Goal: Find specific page/section: Find specific page/section

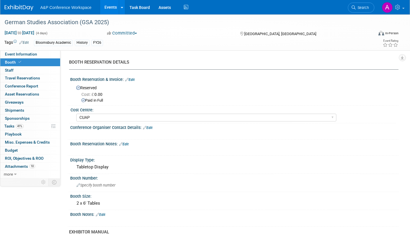
select select "CUAP"
click at [360, 5] on link "Search" at bounding box center [361, 8] width 27 height 10
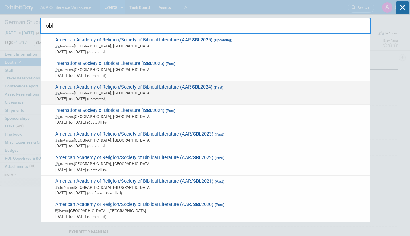
type input "sbl"
click at [179, 93] on span "In-Person [GEOGRAPHIC_DATA], [GEOGRAPHIC_DATA]" at bounding box center [211, 93] width 313 height 6
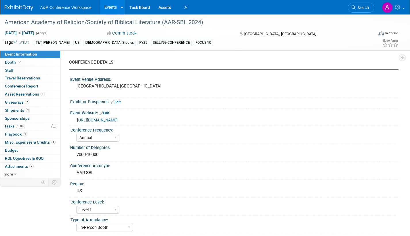
select select "Annual"
select select "Level 1"
select select "In-Person Booth"
select select "[PERSON_NAME]"
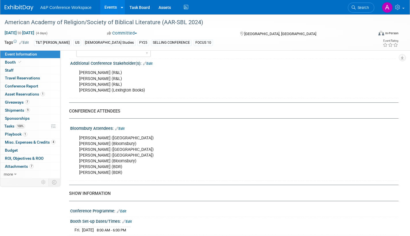
scroll to position [346, 0]
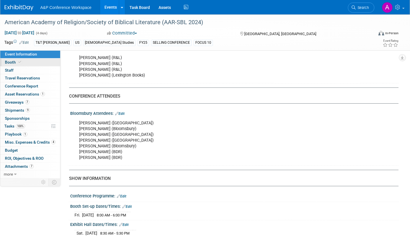
click at [7, 61] on span "Booth" at bounding box center [14, 62] width 18 height 5
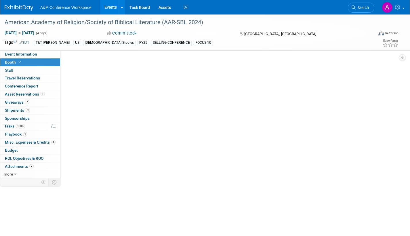
scroll to position [0, 0]
select select "CUAP"
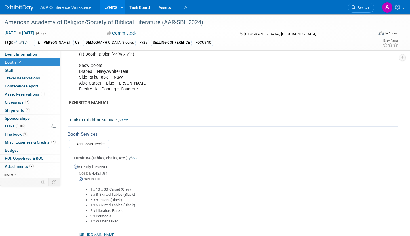
scroll to position [86, 0]
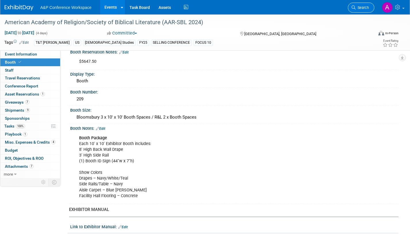
click at [366, 9] on span "Search" at bounding box center [362, 7] width 13 height 4
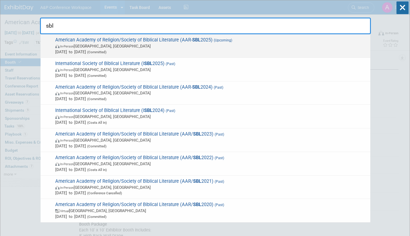
type input "sbl"
click at [107, 53] on span "(Committed)" at bounding box center [96, 52] width 20 height 4
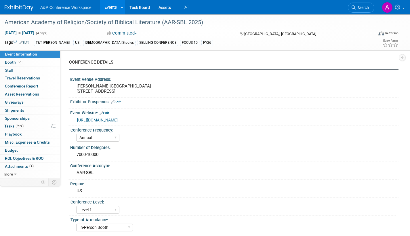
select select "Annual"
select select "Level 1"
select select "In-Person Booth"
select select "[DEMOGRAPHIC_DATA] Studies"
select select "T&T [PERSON_NAME]"
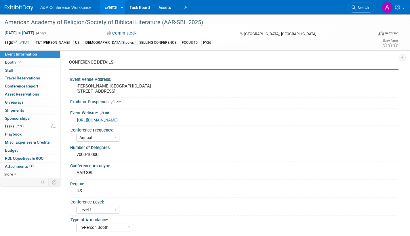
select select "[PERSON_NAME]"
select select "Networking/Commissioning"
click at [11, 125] on span "Tasks 20%" at bounding box center [13, 126] width 19 height 5
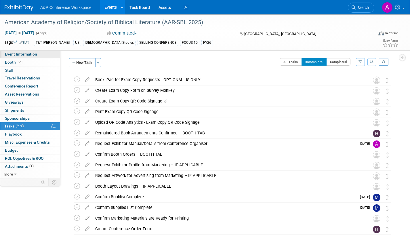
click at [22, 54] on span "Event Information" at bounding box center [21, 54] width 32 height 5
select select "Annual"
select select "Level 1"
select select "In-Person Booth"
select select "[DEMOGRAPHIC_DATA] Studies"
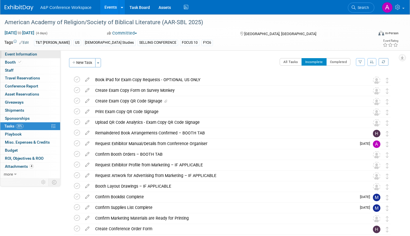
select select "T&T [PERSON_NAME]"
select select "[PERSON_NAME]"
select select "Networking/Commissioning"
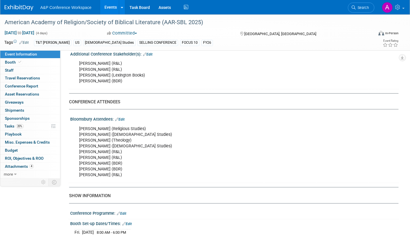
scroll to position [374, 0]
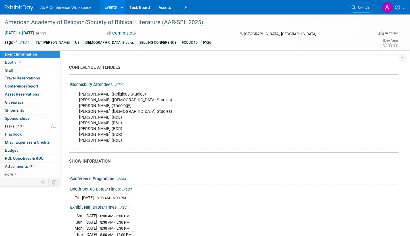
click at [120, 147] on div "Lalle Pursglove (Religious Studies) Dominic Mattos (Biblical Studies) Anna Turt…" at bounding box center [205, 118] width 260 height 58
drag, startPoint x: 79, startPoint y: 99, endPoint x: 118, endPoint y: 151, distance: 65.4
click at [118, 147] on div "Lalle Pursglove (Religious Studies) Dominic Mattos (Biblical Studies) Anna Turt…" at bounding box center [205, 118] width 260 height 58
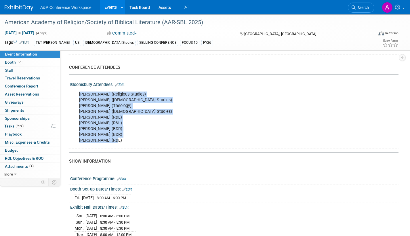
drag, startPoint x: 118, startPoint y: 151, endPoint x: 150, endPoint y: 143, distance: 32.6
click at [150, 143] on div "Lalle Pursglove (Religious Studies) Dominic Mattos (Biblical Studies) Anna Turt…" at bounding box center [205, 118] width 260 height 58
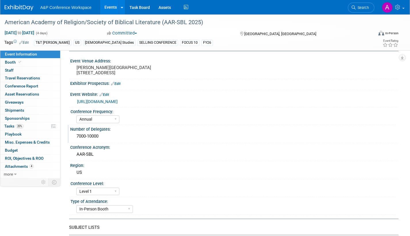
scroll to position [0, 0]
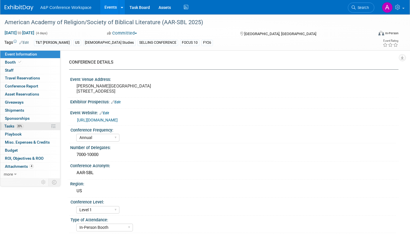
click at [11, 127] on span "Tasks 20%" at bounding box center [13, 126] width 19 height 5
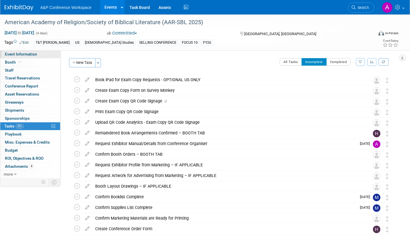
click at [27, 55] on span "Event Information" at bounding box center [21, 54] width 32 height 5
select select "Annual"
select select "Level 1"
select select "In-Person Booth"
select select "[DEMOGRAPHIC_DATA] Studies"
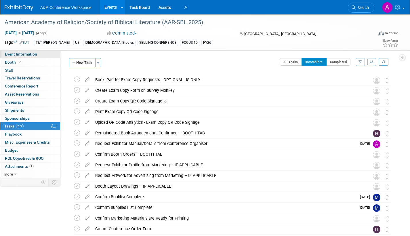
select select "T&T [PERSON_NAME]"
select select "[PERSON_NAME]"
select select "Networking/Commissioning"
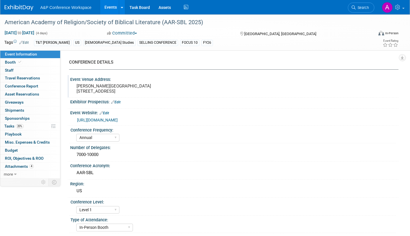
drag, startPoint x: 76, startPoint y: 85, endPoint x: 120, endPoint y: 97, distance: 45.9
click at [120, 95] on div "Hynes Convention Center 900 Boylston St. Boston, MA 02115" at bounding box center [139, 88] width 128 height 13
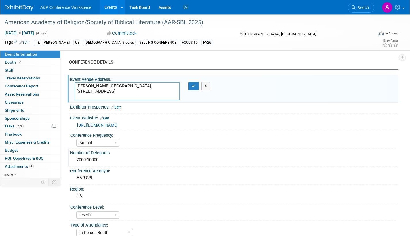
click at [190, 165] on div "7000-10000" at bounding box center [234, 161] width 329 height 10
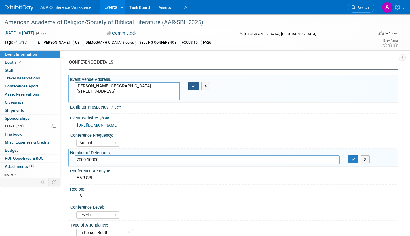
click at [192, 85] on icon "button" at bounding box center [194, 86] width 4 height 4
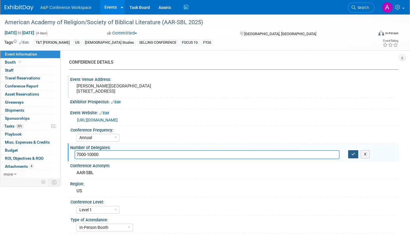
click at [353, 156] on icon "button" at bounding box center [354, 154] width 4 height 4
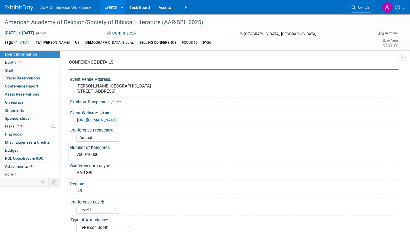
drag, startPoint x: 112, startPoint y: 97, endPoint x: 67, endPoint y: 83, distance: 47.4
click at [67, 83] on div "CONFERENCE DETAILS Event Venue Address: Hynes Convention Center 900 Boylston St…" at bounding box center [229, 114] width 338 height 128
drag, startPoint x: 67, startPoint y: 83, endPoint x: 151, endPoint y: 103, distance: 86.9
click at [151, 103] on div "Exhibitor Prospectus: Edit" at bounding box center [234, 101] width 329 height 7
drag, startPoint x: 76, startPoint y: 86, endPoint x: 124, endPoint y: 101, distance: 50.7
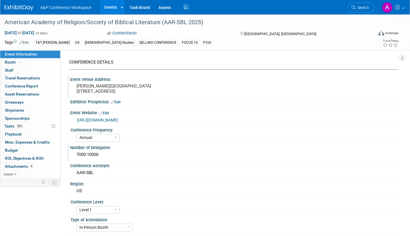
click at [124, 97] on div "Event Venue Address: Hynes Convention Center 900 Boylston St. Boston, MA 02115" at bounding box center [233, 86] width 331 height 22
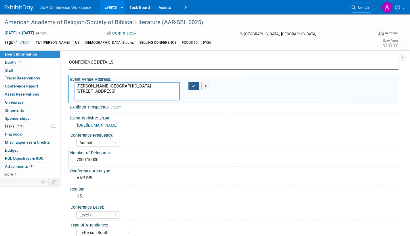
click at [193, 85] on icon "button" at bounding box center [194, 86] width 4 height 4
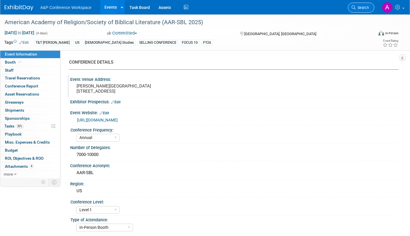
click at [364, 5] on link "Search" at bounding box center [361, 8] width 27 height 10
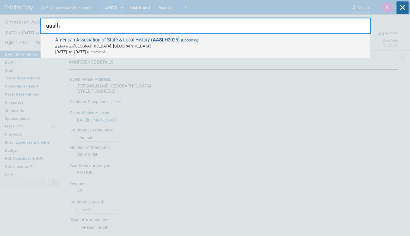
type input "aaslh"
click at [107, 52] on span "(Committed)" at bounding box center [96, 52] width 20 height 4
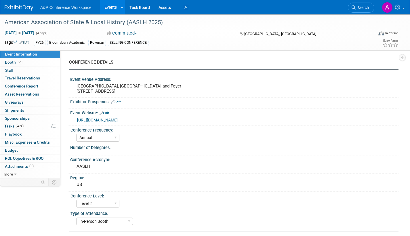
select select "Annual"
select select "Level 2"
select select "In-Person Booth"
select select "Museum Professionals"
select select "Bloomsbury Academic"
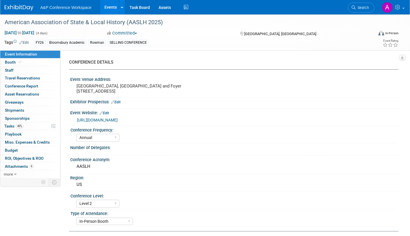
select select "[PERSON_NAME]"
select select "Brand/Subject Presence​"
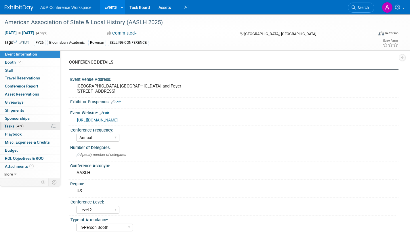
click at [7, 128] on span "Tasks 49%" at bounding box center [13, 126] width 19 height 5
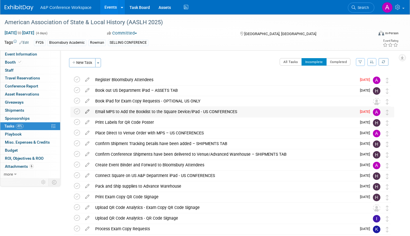
click at [88, 111] on icon at bounding box center [87, 110] width 10 height 7
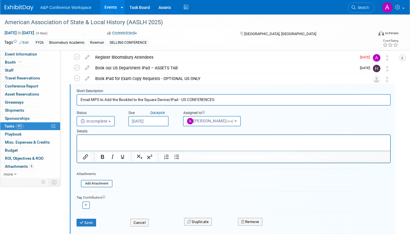
click at [162, 121] on input "Aug 11, 2025" at bounding box center [148, 121] width 40 height 10
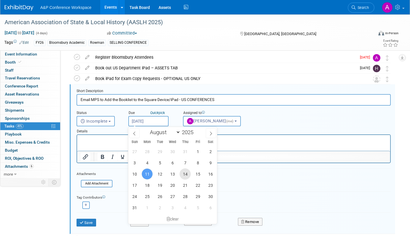
click at [186, 175] on span "14" at bounding box center [185, 174] width 11 height 11
type input "Aug 14, 2025"
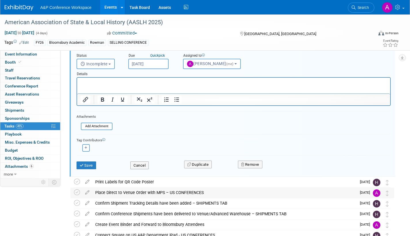
scroll to position [80, 0]
click at [91, 168] on button "Save" at bounding box center [87, 165] width 20 height 8
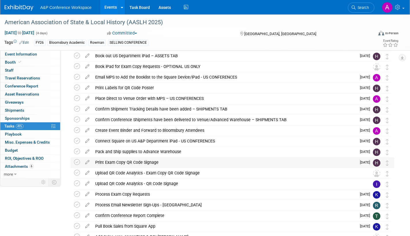
scroll to position [0, 0]
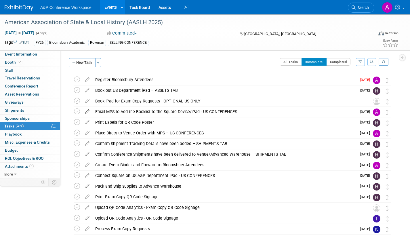
click at [87, 110] on icon at bounding box center [87, 110] width 10 height 7
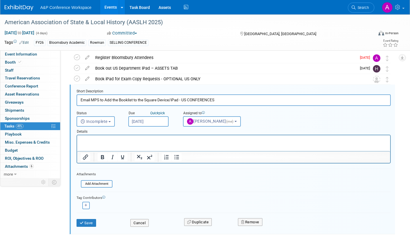
scroll to position [22, 0]
drag, startPoint x: 87, startPoint y: 222, endPoint x: 95, endPoint y: 219, distance: 8.6
click at [88, 222] on button "Save" at bounding box center [87, 223] width 20 height 8
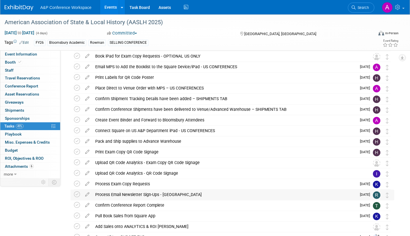
scroll to position [0, 0]
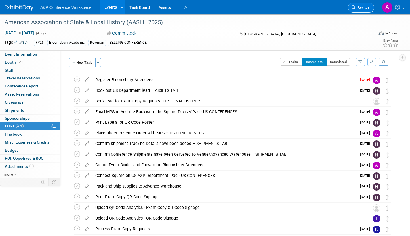
click at [364, 7] on span "Search" at bounding box center [362, 7] width 13 height 4
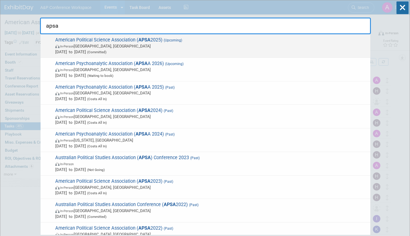
type input "apsa"
click at [160, 49] on span "Sep 11, 2025 to Sep 14, 2025 (Committed)" at bounding box center [211, 52] width 313 height 6
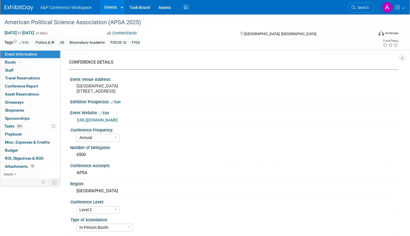
select select "Annual"
select select "Level 2"
select select "In-Person Booth"
select select "Politics & International Relations"
select select "Bloomsbury Academic"
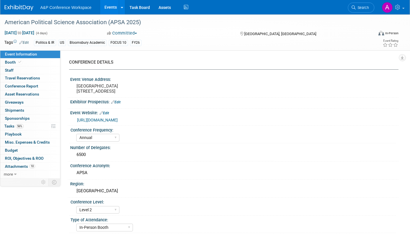
select select "[PERSON_NAME]"
select select "Networking/Commissioning"
click at [11, 125] on span "Tasks 56%" at bounding box center [13, 126] width 19 height 5
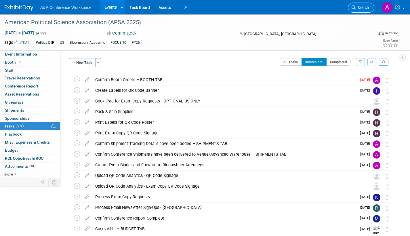
click at [359, 10] on span "Search" at bounding box center [362, 7] width 13 height 4
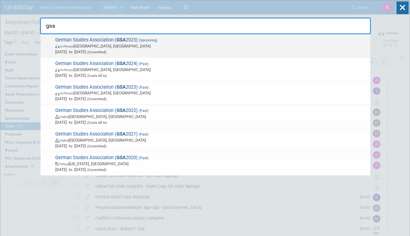
type input "gsa"
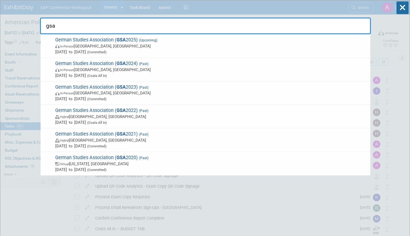
click at [178, 42] on span "German Studies Association ( GSA 2025) (Upcoming) In-Person Arlington, VA Sep 2…" at bounding box center [211, 46] width 314 height 18
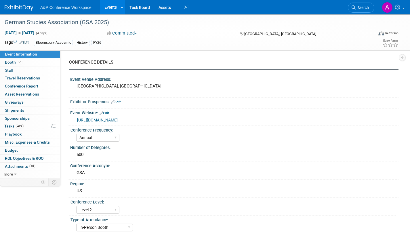
select select "Annual"
select select "Level 2"
select select "In-Person Booth"
select select "History"
select select "Bloomsbury Academic"
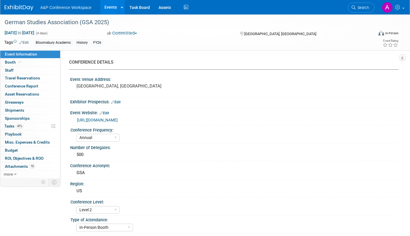
select select "[PERSON_NAME]"
select select "Brand/Subject Presence​"
click at [12, 126] on span "Tasks 41%" at bounding box center [13, 126] width 19 height 5
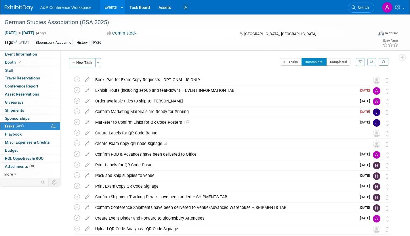
click at [363, 8] on span "Search" at bounding box center [362, 7] width 13 height 4
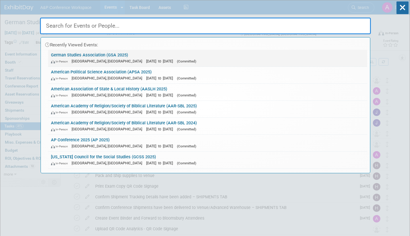
click at [158, 58] on div "In-Person [GEOGRAPHIC_DATA], [GEOGRAPHIC_DATA] [DATE] to [DATE] (Committed)" at bounding box center [208, 61] width 314 height 6
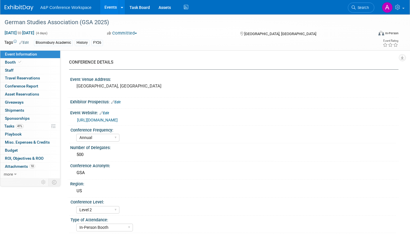
select select "Annual"
select select "Level 2"
select select "In-Person Booth"
select select "History"
select select "Bloomsbury Academic"
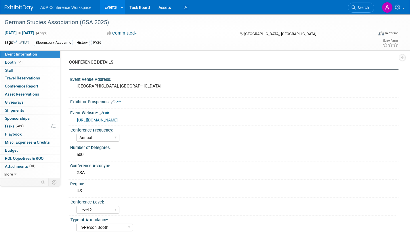
select select "[PERSON_NAME]"
select select "Brand/Subject Presence​"
click at [363, 7] on span "Search" at bounding box center [362, 7] width 13 height 4
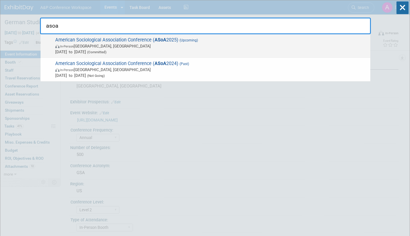
type input "asoa"
drag, startPoint x: 134, startPoint y: 43, endPoint x: 129, endPoint y: 46, distance: 5.3
click at [133, 44] on span "In-Person Chicago, IL" at bounding box center [211, 46] width 313 height 6
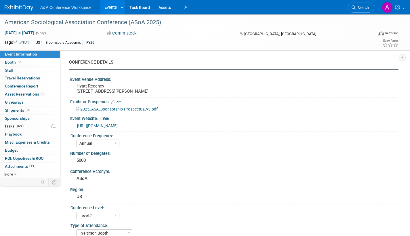
select select "Annual"
select select "Level 2"
select select "In-Person Booth"
select select "Sociology"
select select "Bloomsbury Academic"
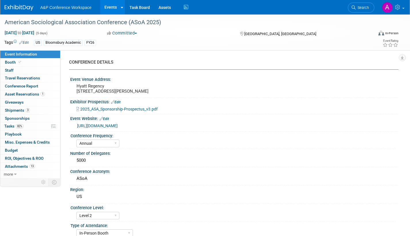
select select "[PERSON_NAME]"
select select "Networking/Commissioning"
